Goal: Task Accomplishment & Management: Manage account settings

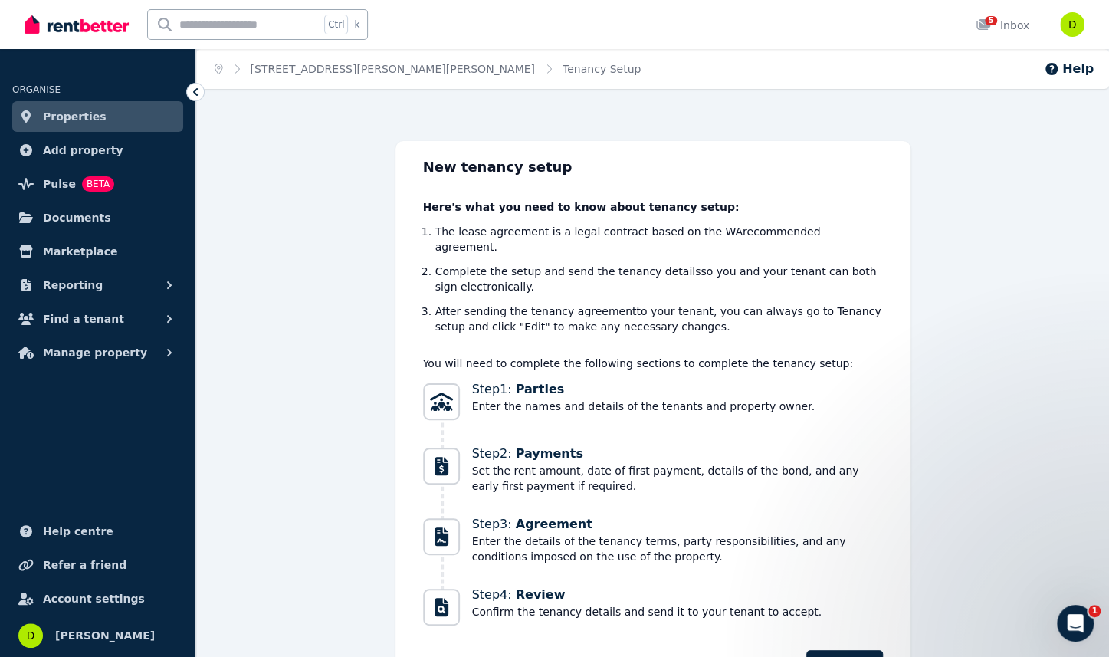
click at [63, 115] on span "Properties" at bounding box center [75, 116] width 64 height 18
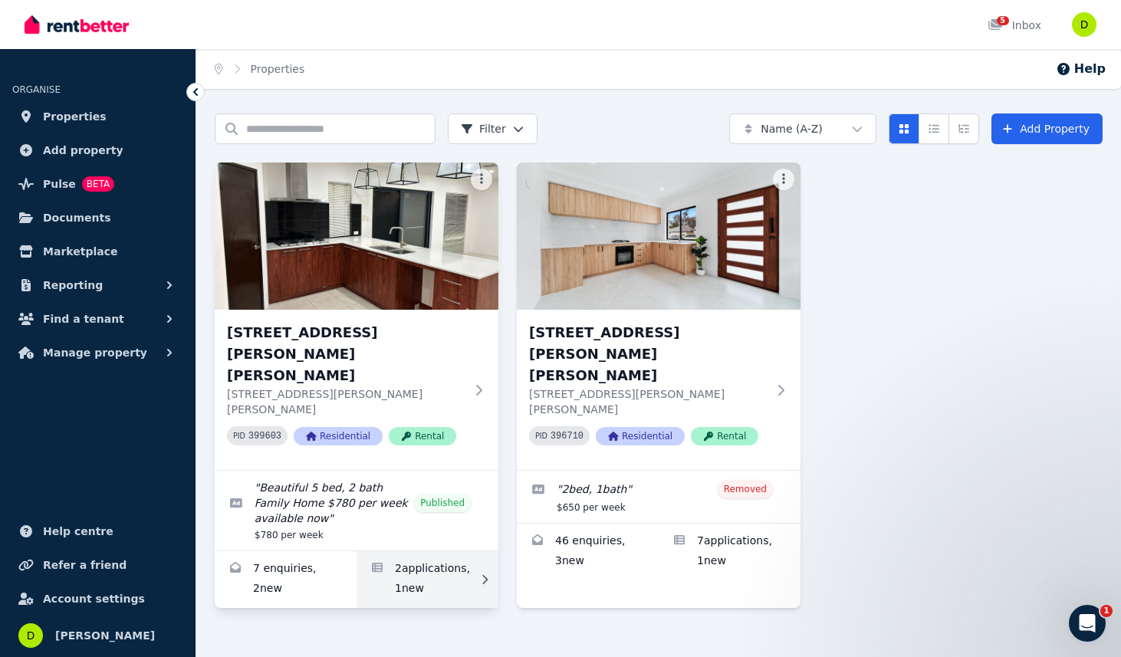
click at [426, 551] on link "Applications for 20 Morton Ave, Wellard" at bounding box center [428, 579] width 142 height 57
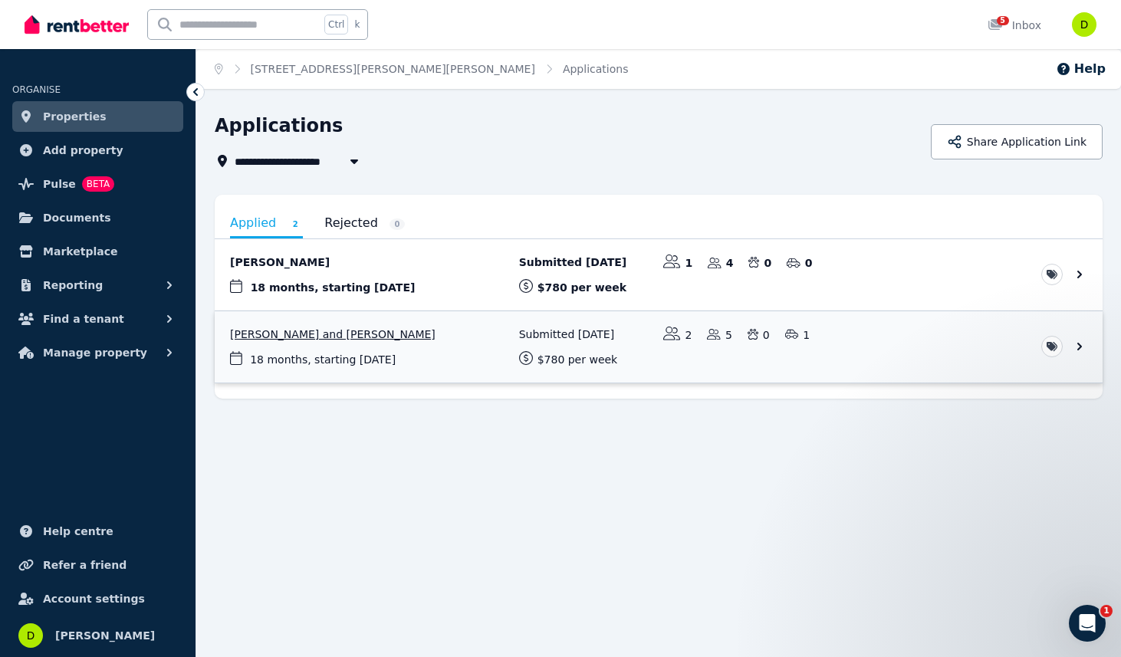
click at [307, 334] on link "View application: Hailey Sutliffe and Brayden Tietze" at bounding box center [659, 346] width 888 height 71
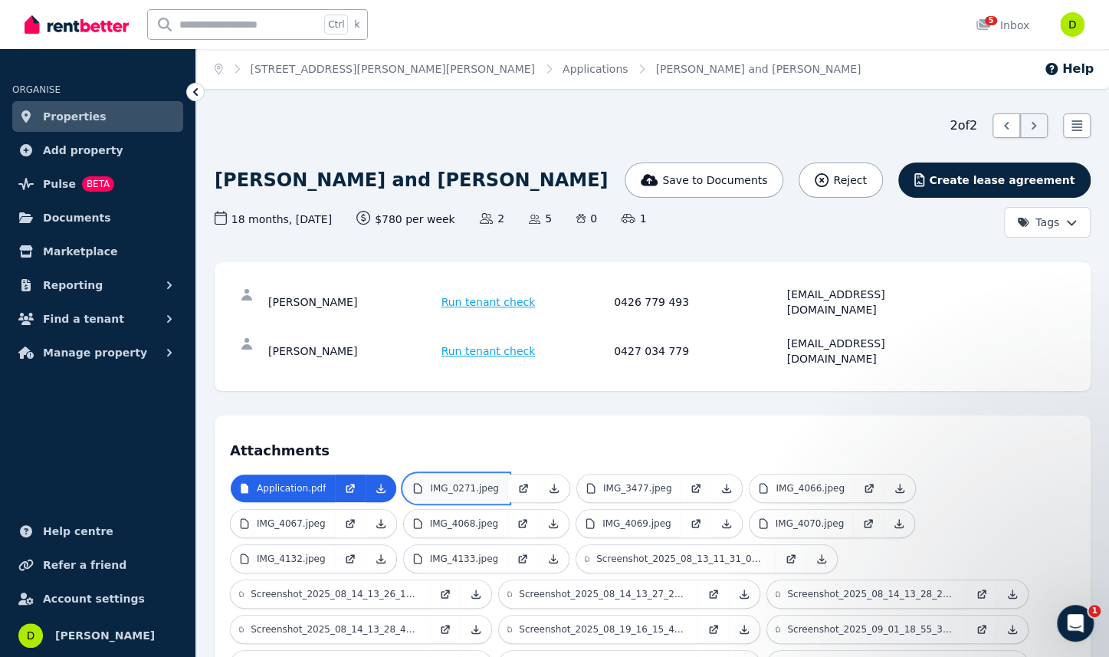
click at [465, 482] on p "IMG_0271.jpeg" at bounding box center [464, 488] width 69 height 12
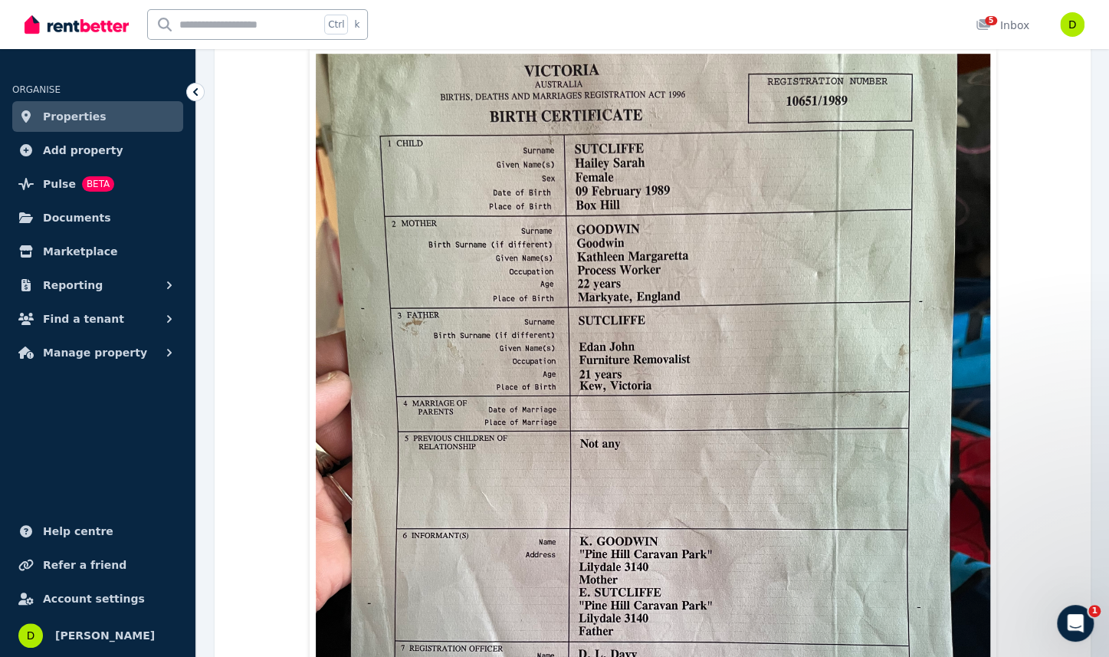
scroll to position [331, 0]
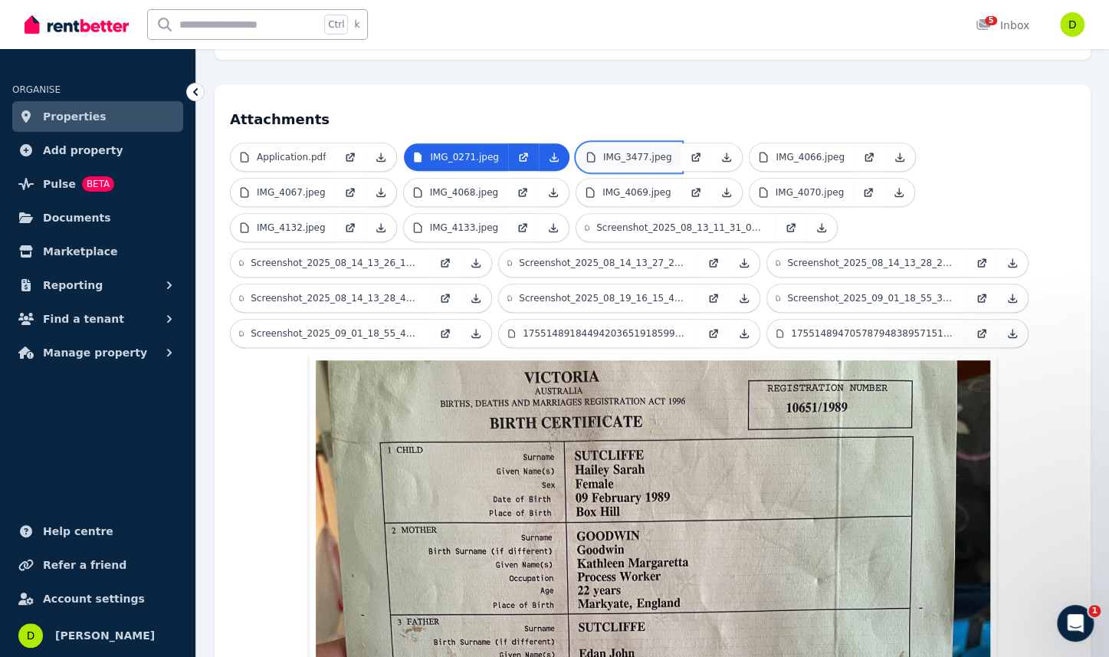
click at [620, 151] on p "IMG_3477.jpeg" at bounding box center [637, 157] width 69 height 12
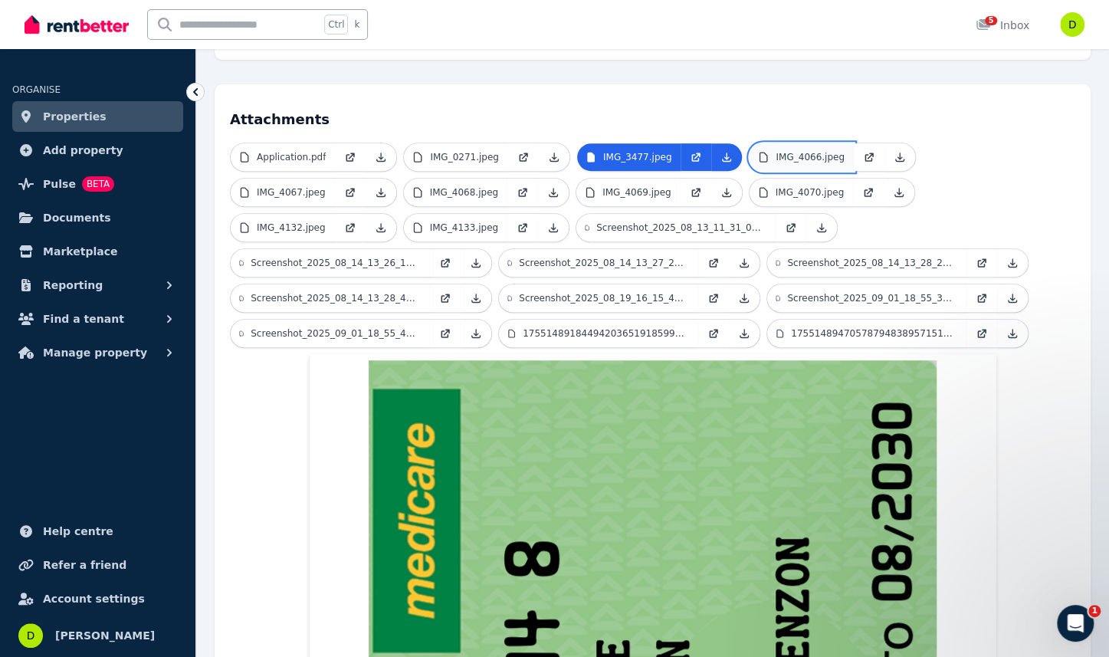
click at [777, 151] on p "IMG_4066.jpeg" at bounding box center [810, 157] width 69 height 12
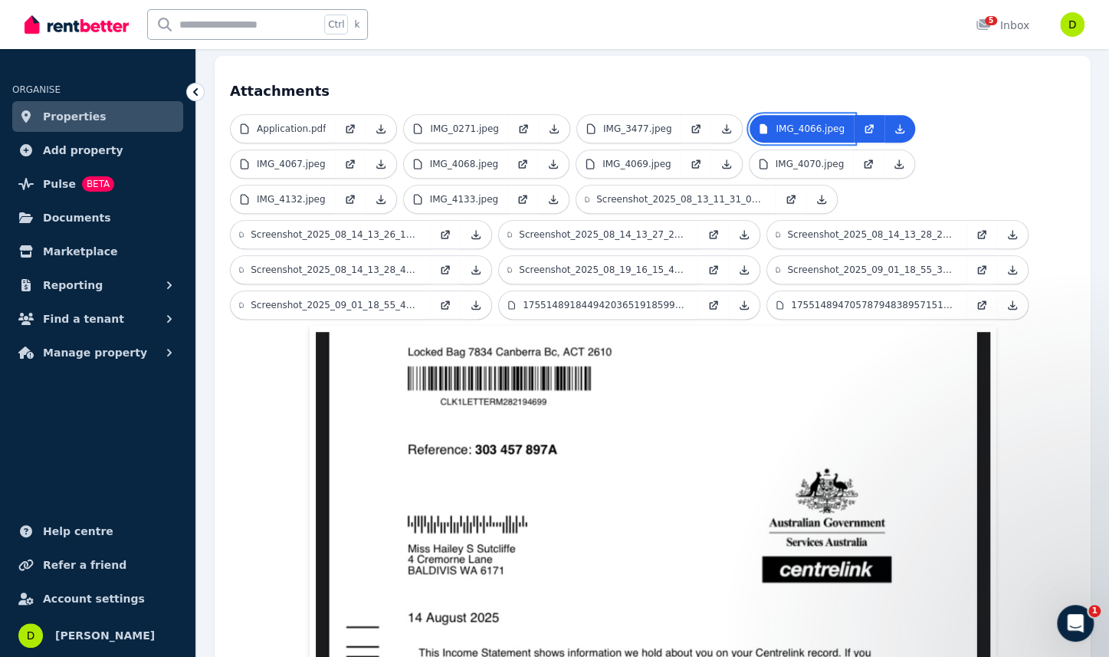
scroll to position [337, 0]
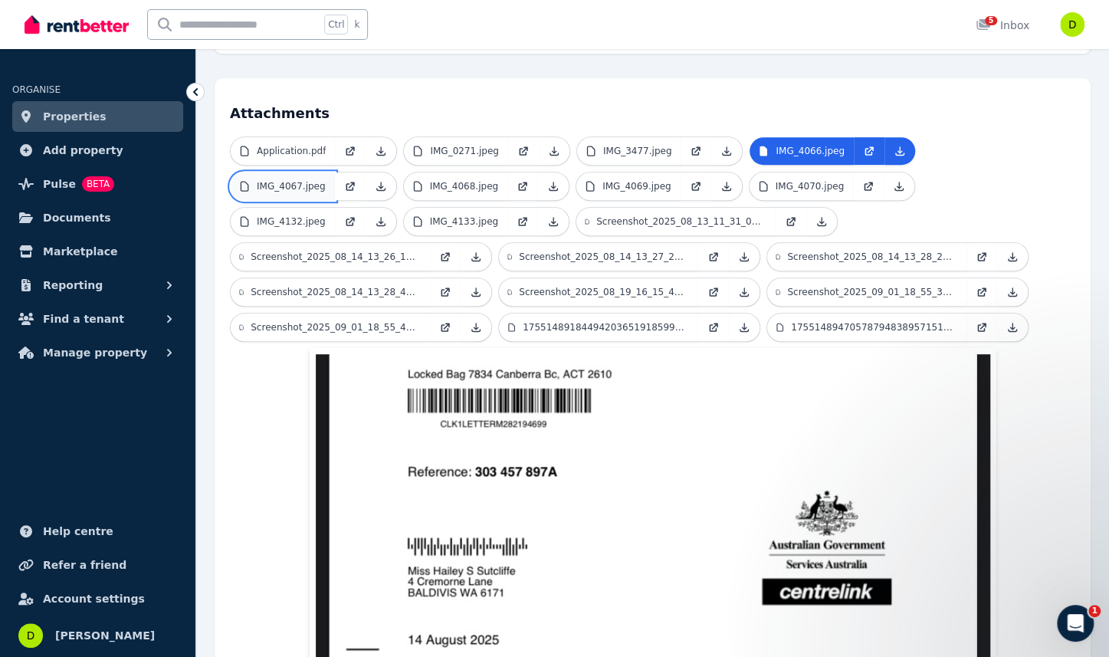
click at [326, 180] on p "IMG_4067.jpeg" at bounding box center [291, 186] width 69 height 12
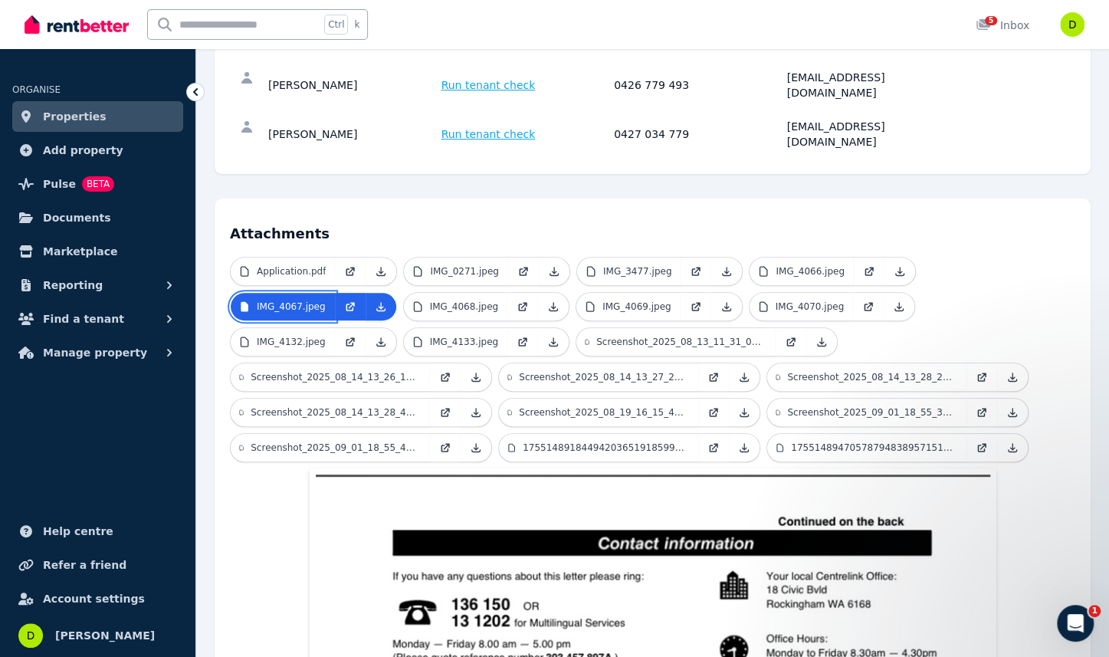
scroll to position [184, 0]
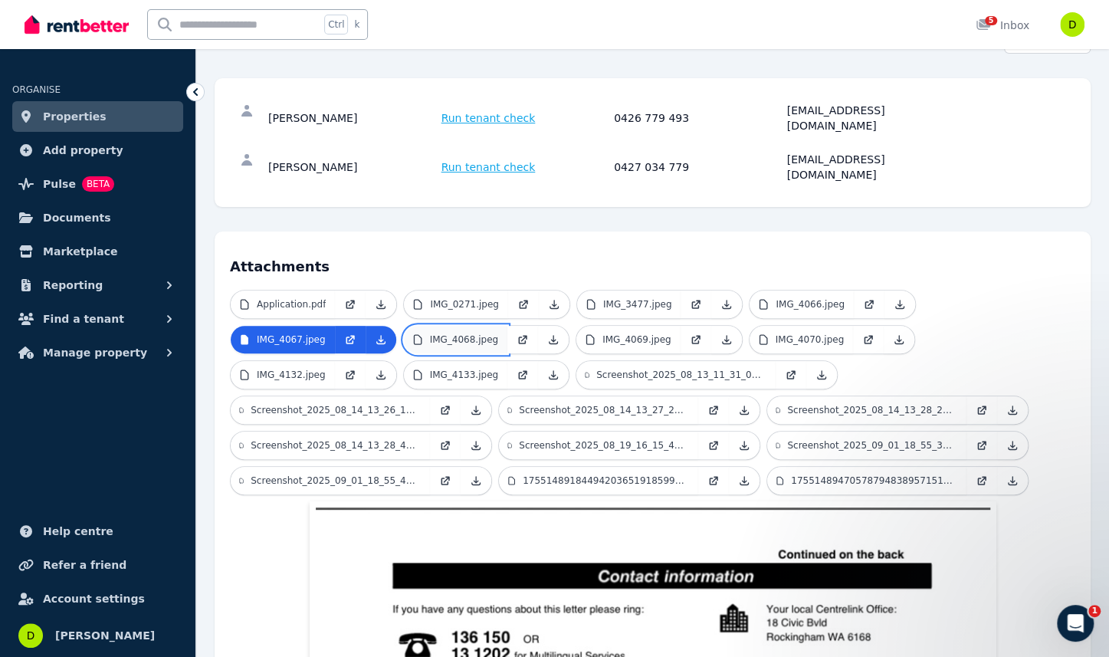
click at [430, 334] on p "IMG_4068.jpeg" at bounding box center [464, 340] width 69 height 12
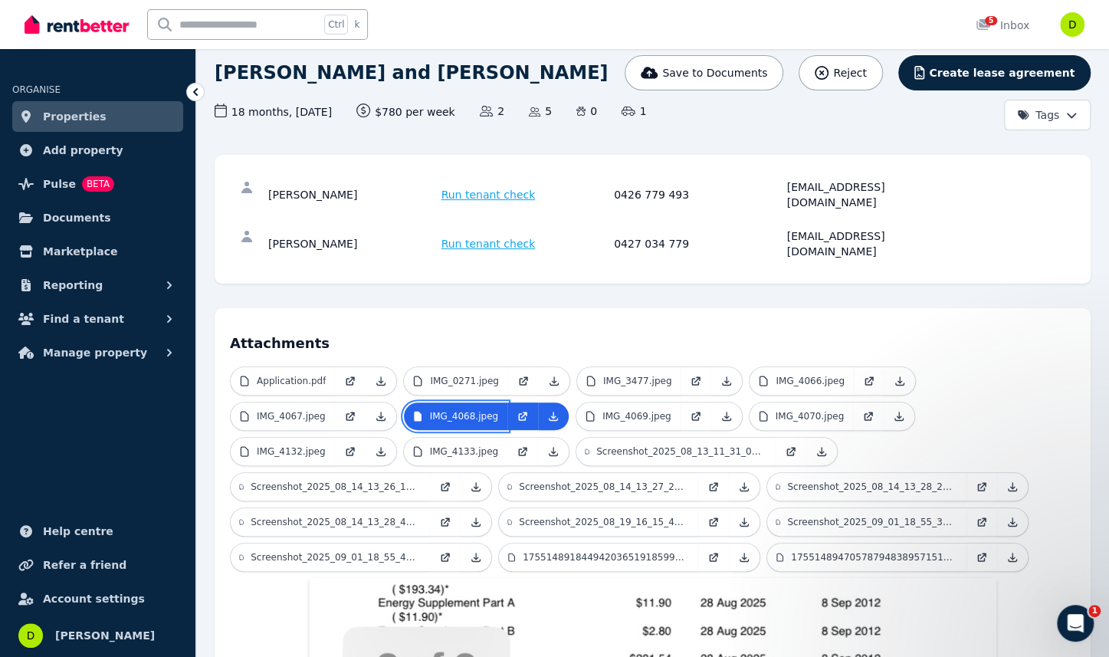
scroll to position [261, 0]
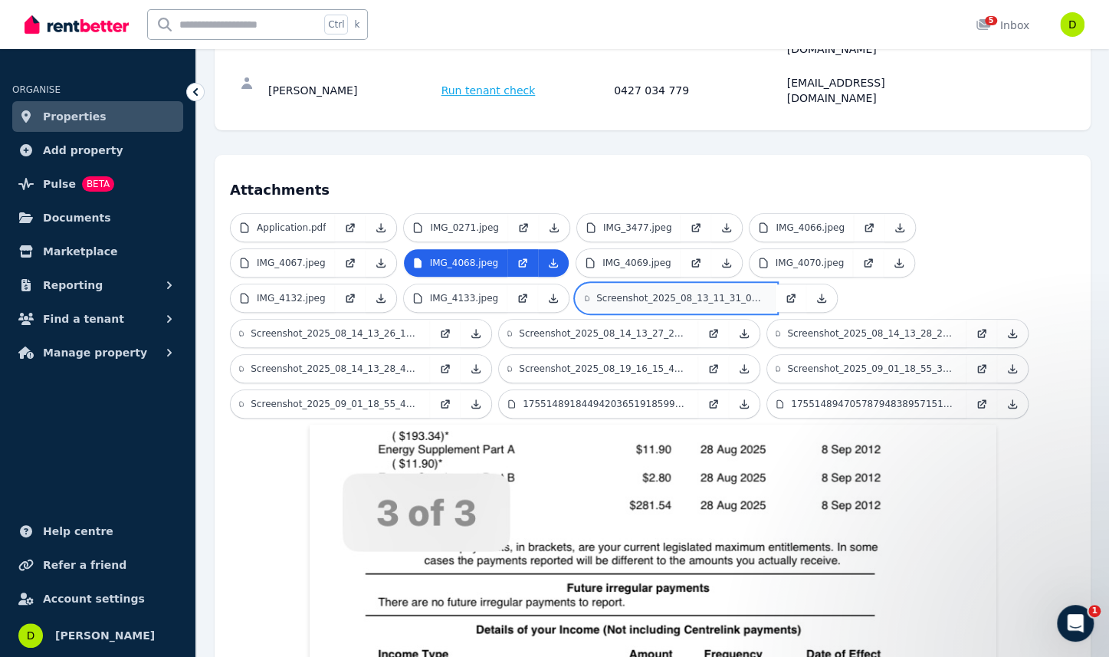
click at [597, 292] on p "Screenshot_2025_08_13_11_31_06_09_e55d67e6190e80b161828c9e.jpg" at bounding box center [682, 298] width 170 height 12
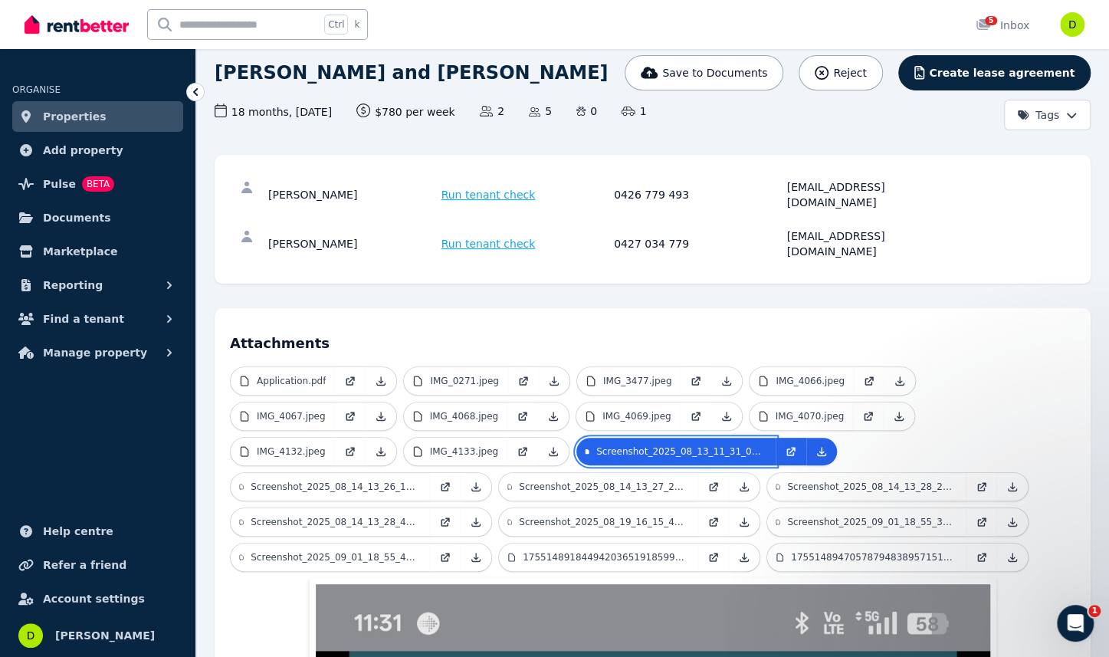
scroll to position [0, 0]
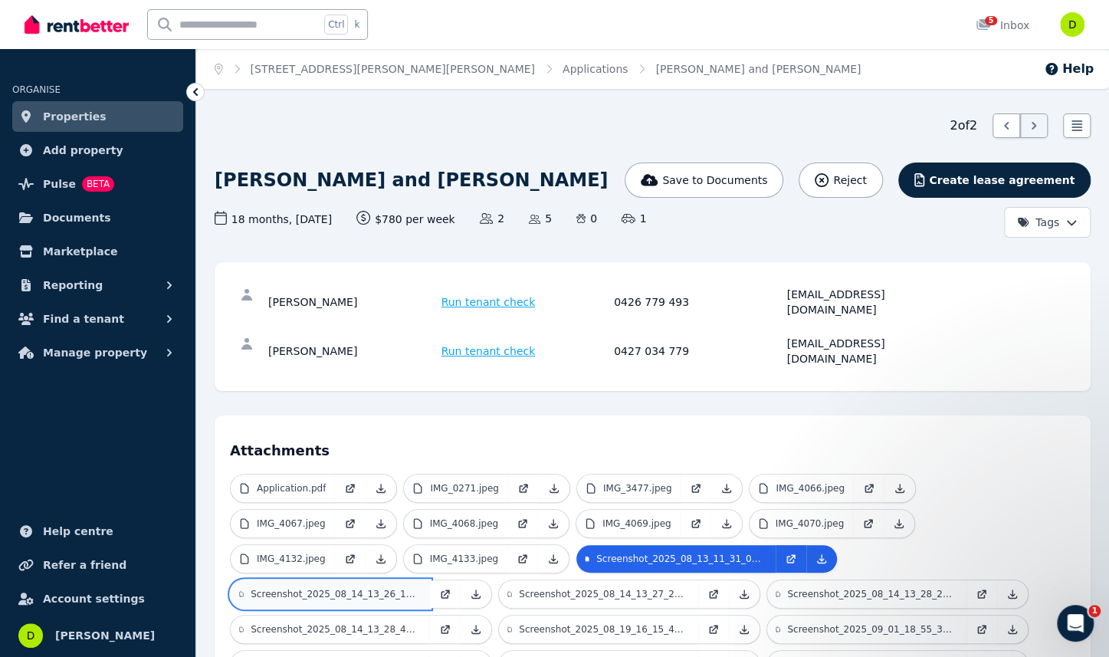
click at [421, 588] on p "Screenshot_2025_08_14_13_26_14_82_e2d5b3f32b79de1d45acd1fa.jpg" at bounding box center [336, 594] width 170 height 12
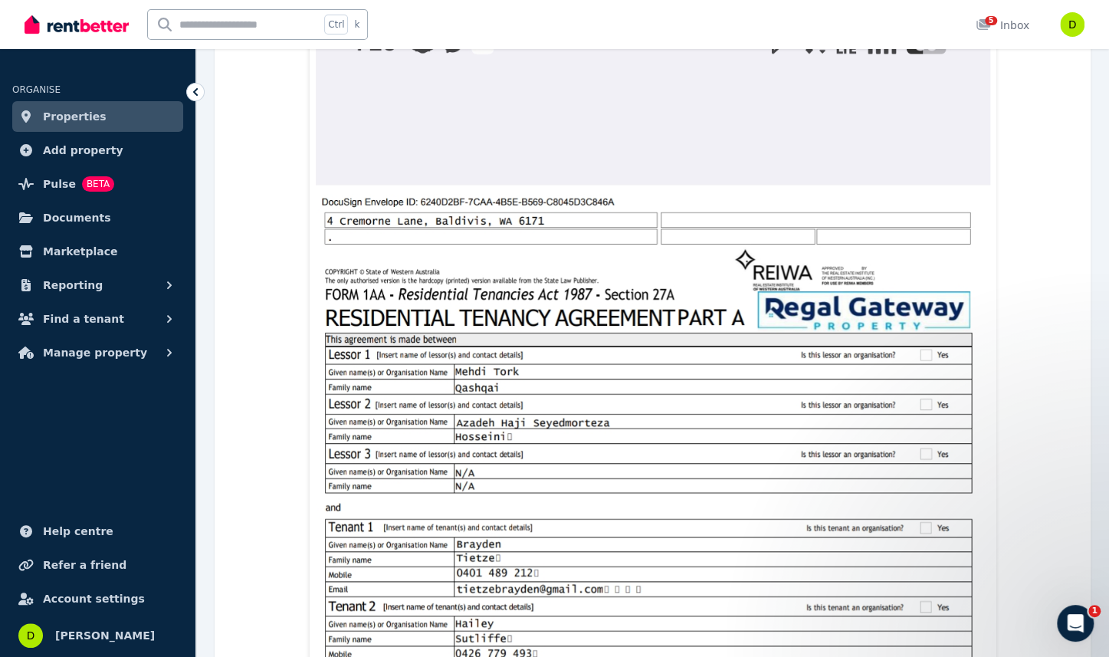
scroll to position [381, 0]
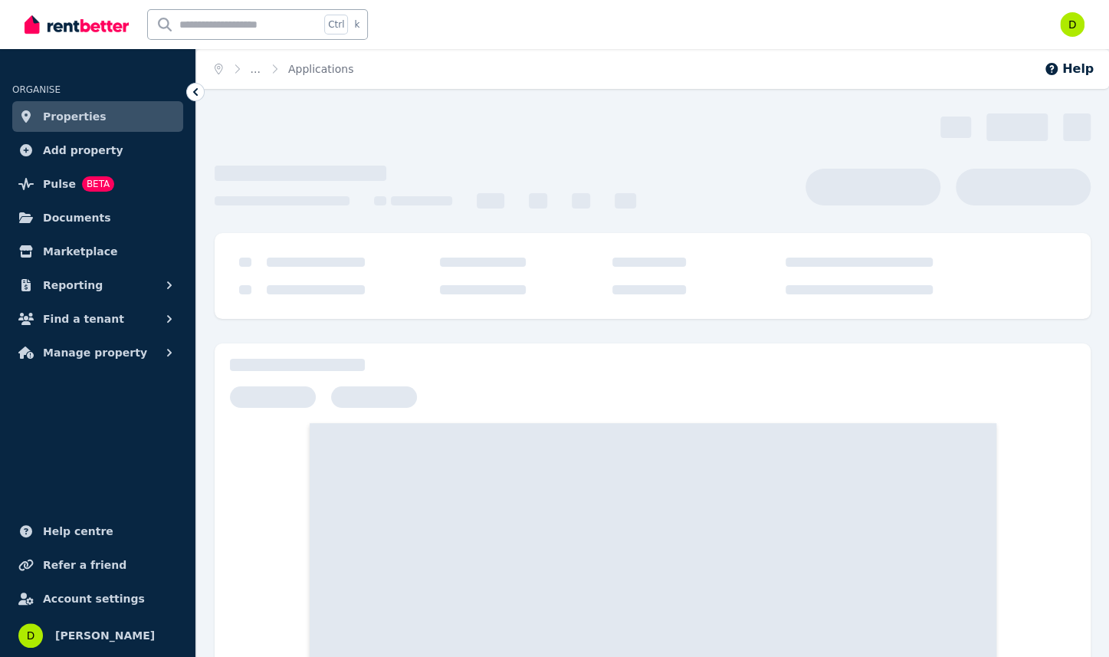
click at [78, 116] on span "Properties" at bounding box center [75, 116] width 64 height 18
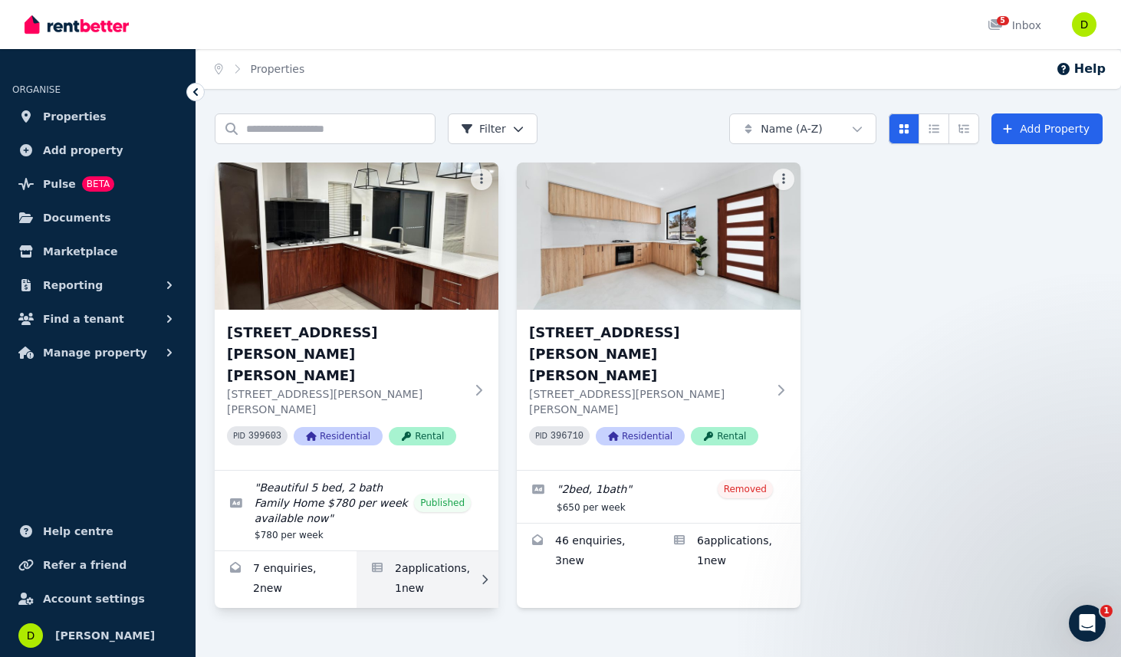
click at [411, 551] on link "Applications for 20 Morton Ave, Wellard" at bounding box center [428, 579] width 142 height 57
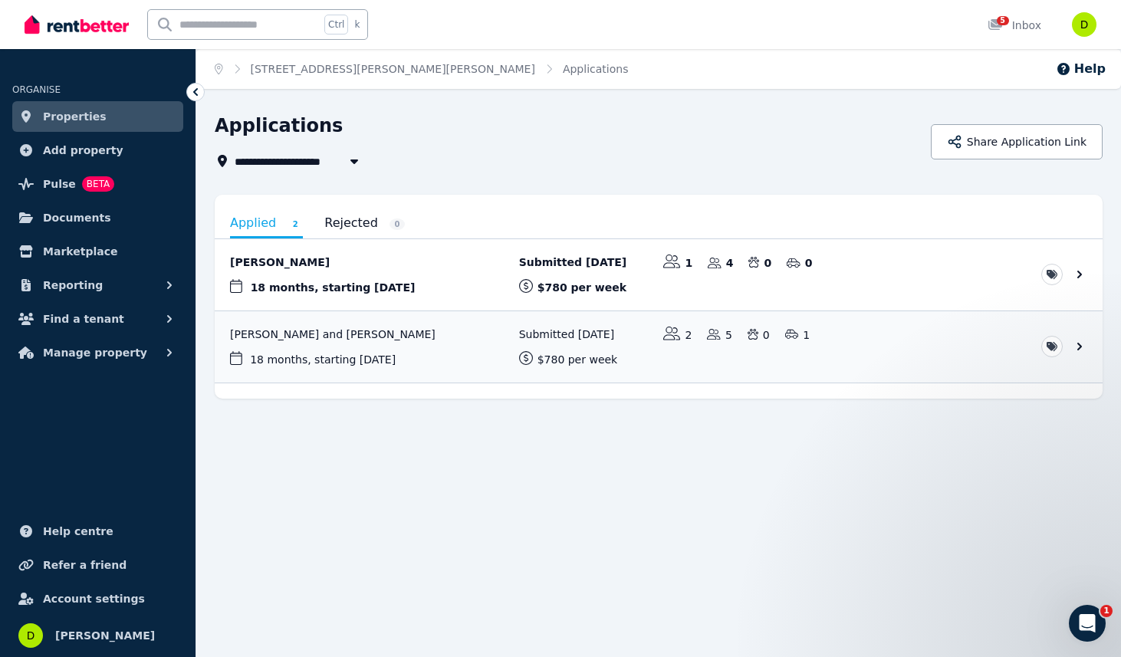
click at [196, 96] on icon at bounding box center [195, 91] width 15 height 15
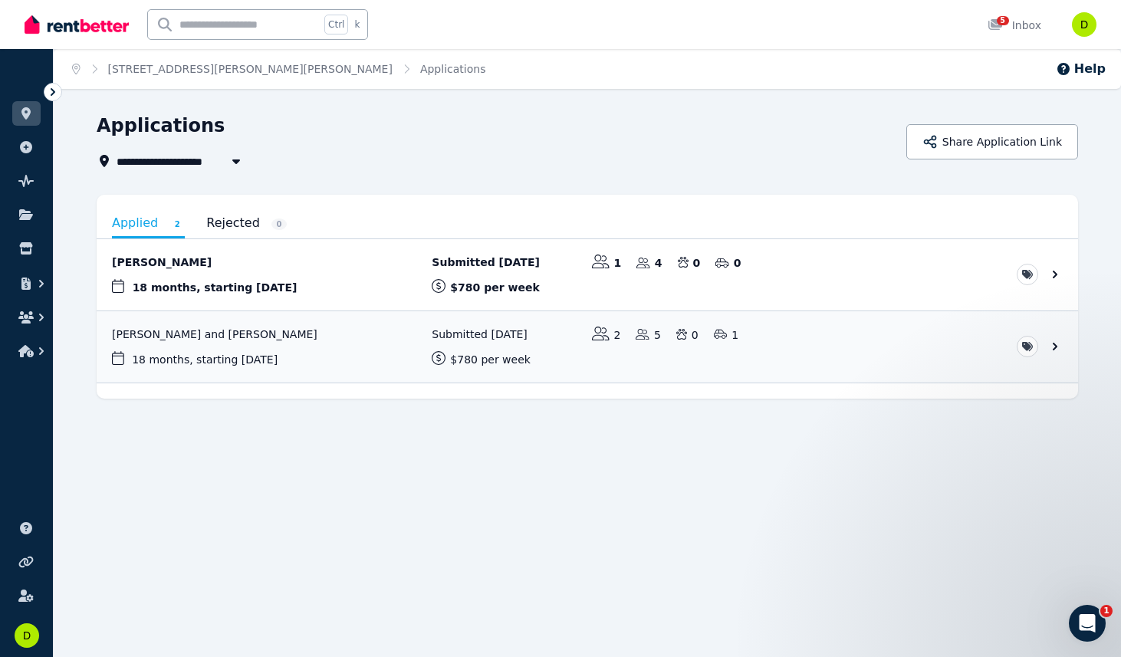
click at [54, 91] on icon at bounding box center [53, 92] width 5 height 8
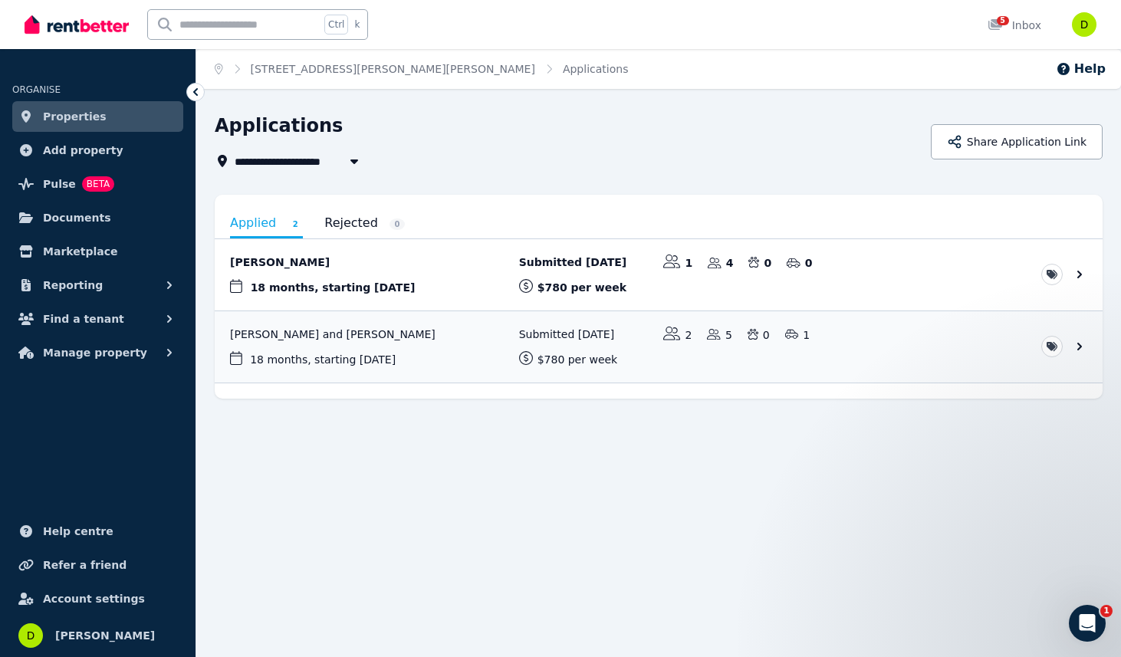
click at [74, 122] on span "Properties" at bounding box center [75, 116] width 64 height 18
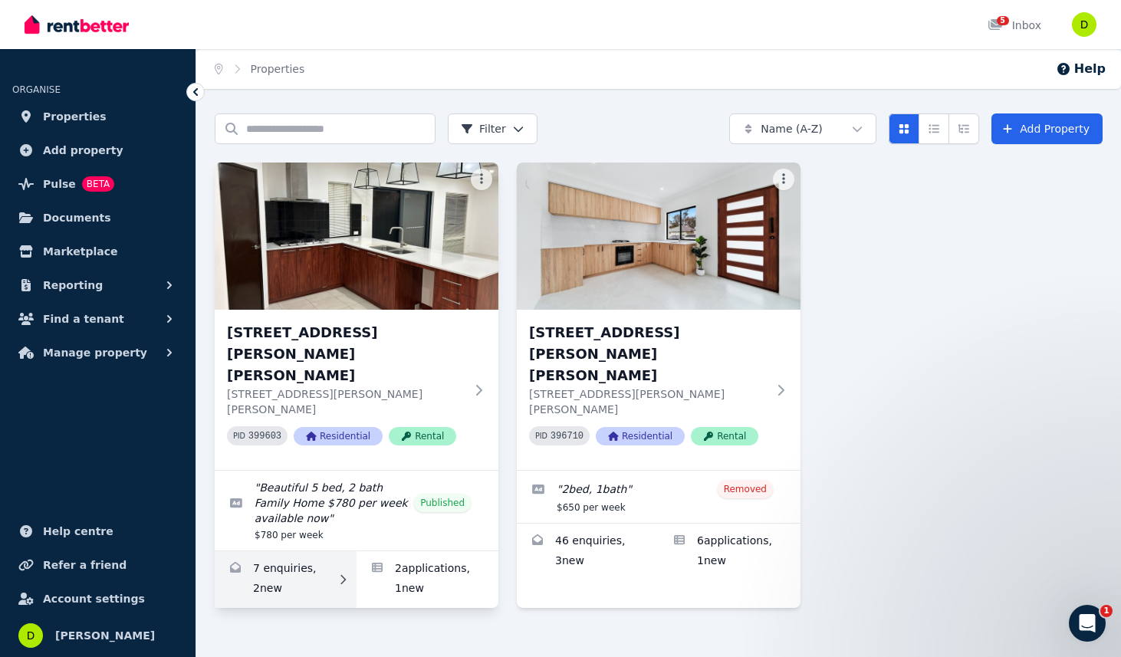
click at [340, 574] on icon at bounding box center [342, 579] width 15 height 11
click at [294, 551] on link "Enquiries for 20 Morton Ave, Wellard" at bounding box center [286, 579] width 142 height 57
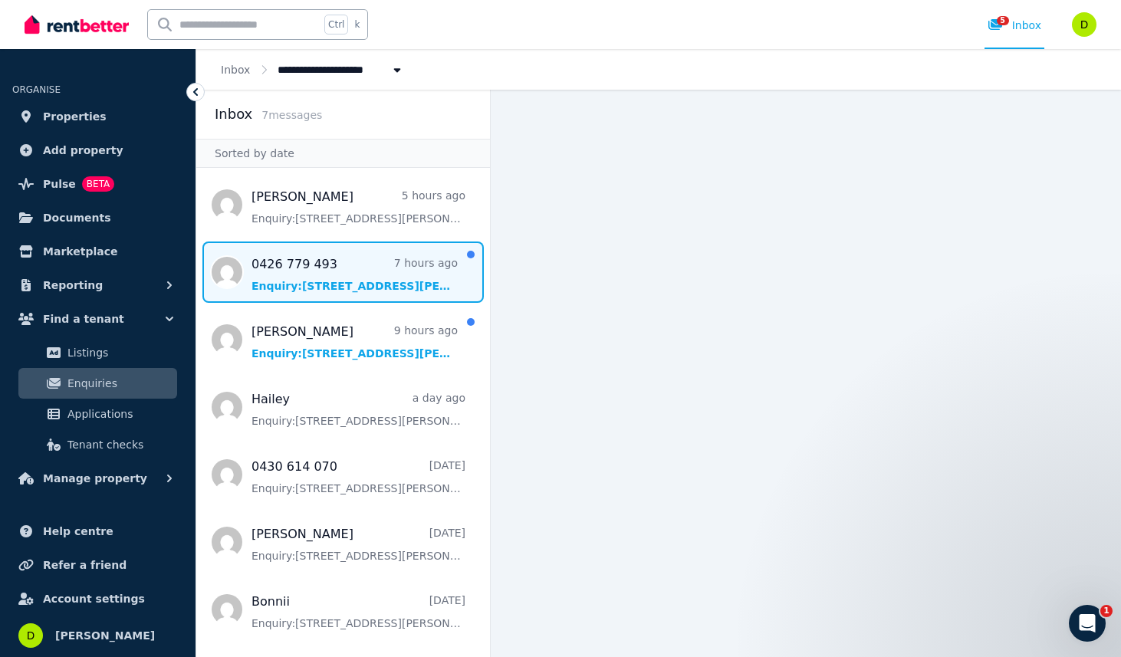
click at [347, 270] on span "Message list" at bounding box center [343, 272] width 294 height 61
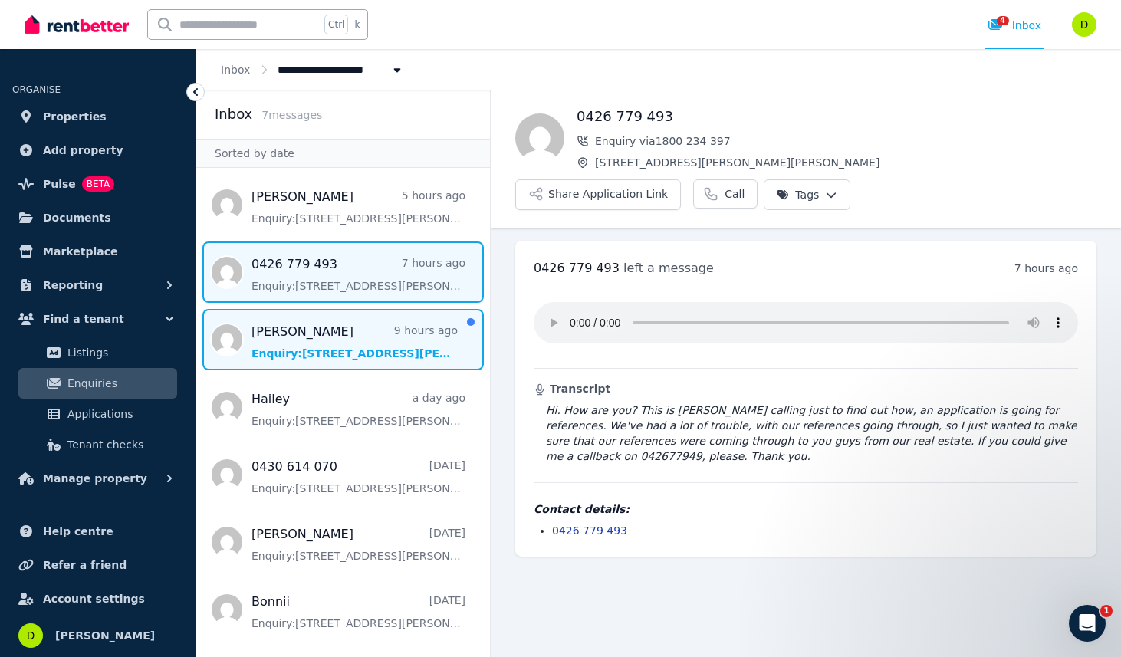
click at [343, 348] on span "Message list" at bounding box center [343, 339] width 294 height 61
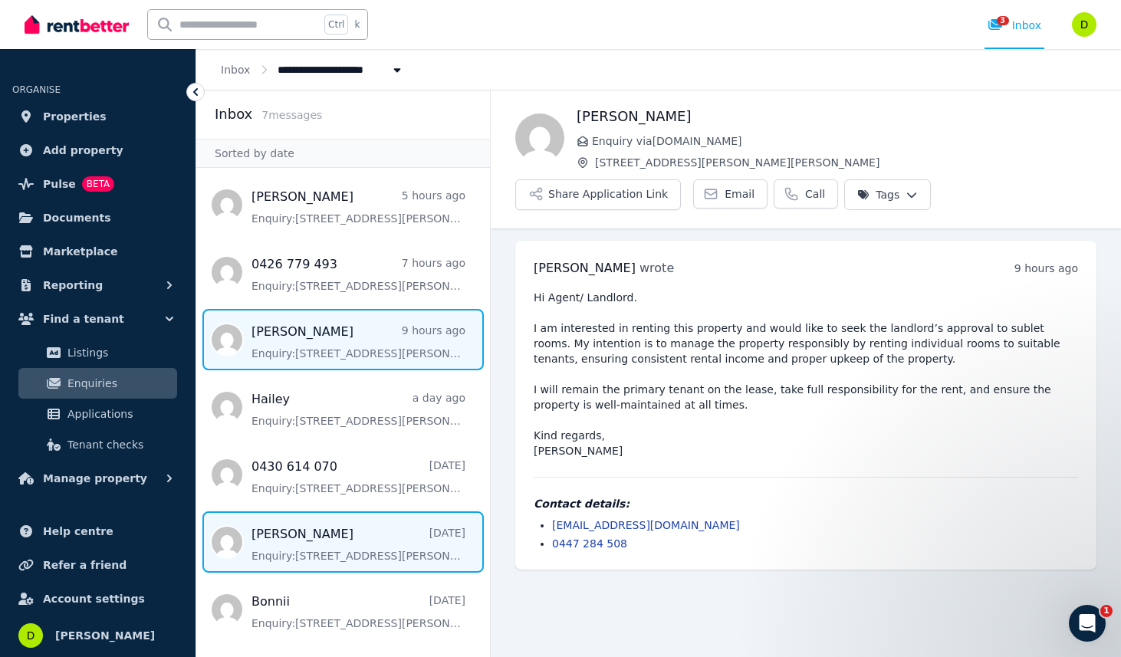
click at [319, 532] on span "Message list" at bounding box center [343, 541] width 294 height 61
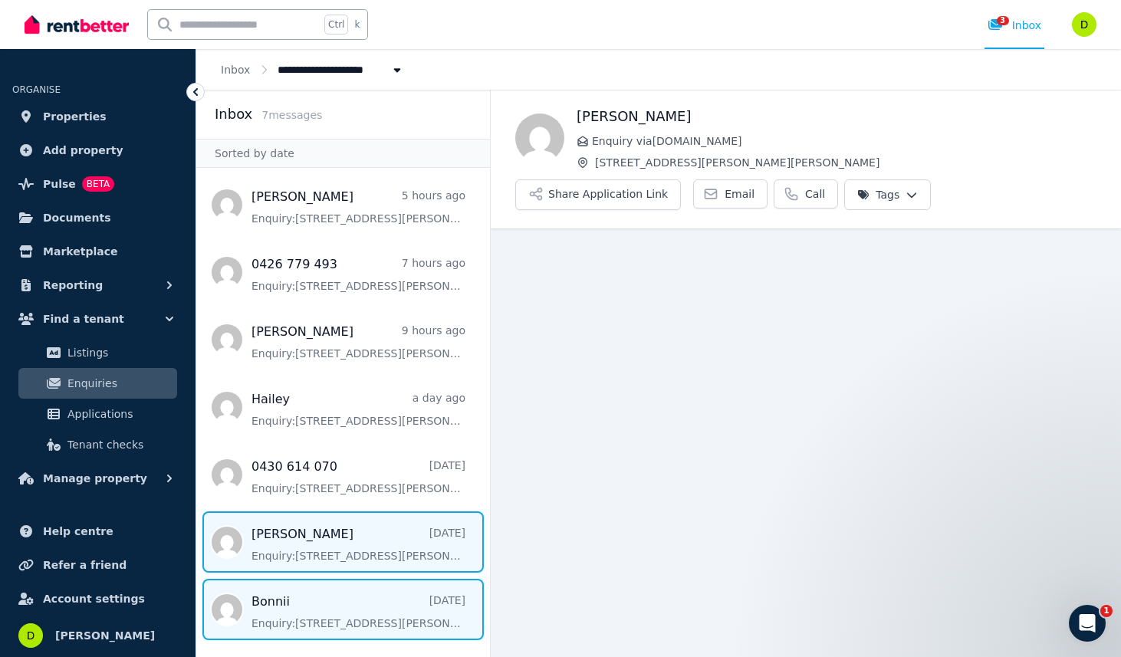
click at [310, 609] on span "Message list" at bounding box center [343, 609] width 294 height 61
